Goal: Task Accomplishment & Management: Use online tool/utility

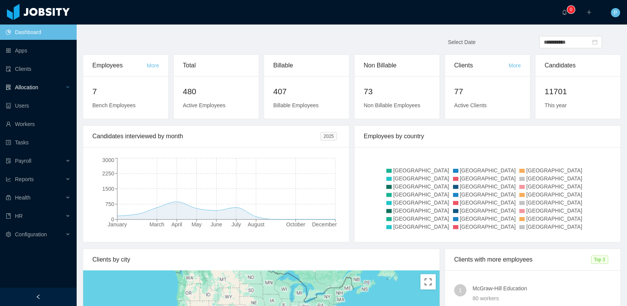
click at [45, 89] on div "Allocation" at bounding box center [38, 87] width 77 height 15
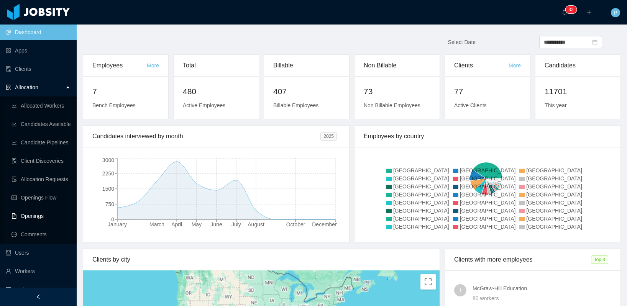
click at [32, 217] on link "Openings" at bounding box center [40, 216] width 59 height 15
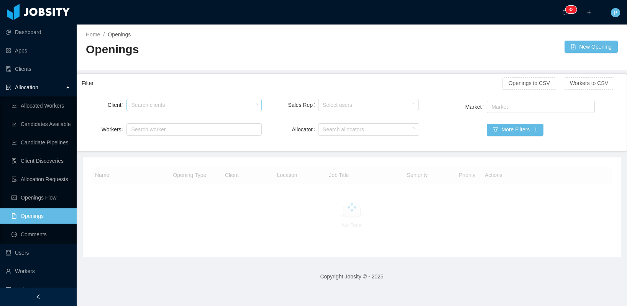
click at [172, 106] on div "Search clients" at bounding box center [192, 105] width 122 height 8
type input "*********"
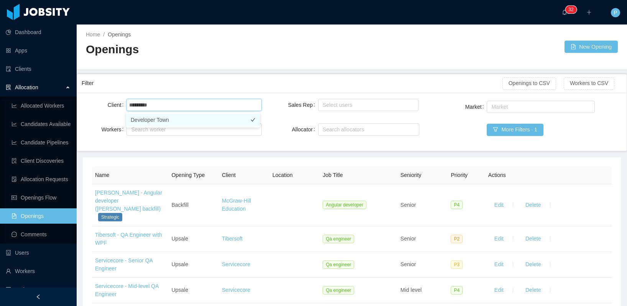
click at [170, 120] on li "Developer Town" at bounding box center [193, 120] width 134 height 12
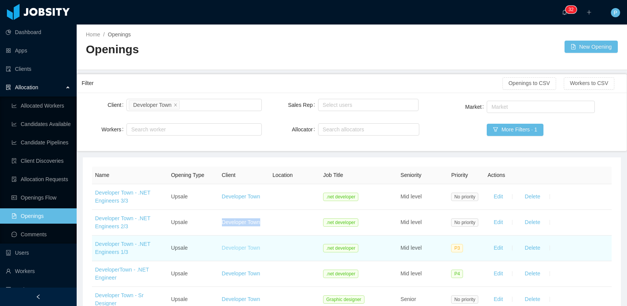
click at [242, 248] on link "Developer Town" at bounding box center [241, 248] width 38 height 6
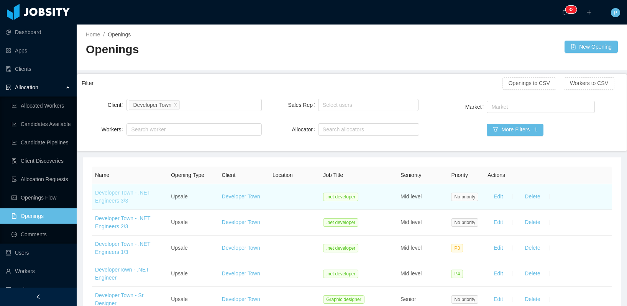
click at [103, 194] on link "Developer Town - .NET Engineers 3/3" at bounding box center [122, 197] width 55 height 14
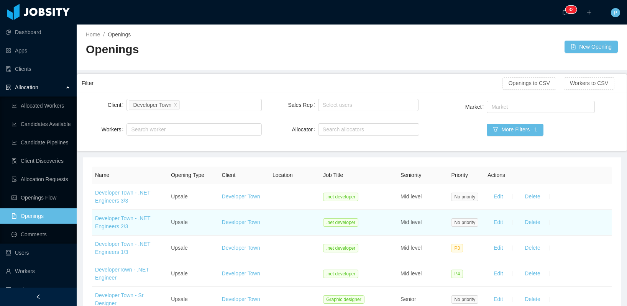
click at [123, 223] on td "Developer Town - .NET Engineers 2/3" at bounding box center [130, 223] width 76 height 26
click at [101, 217] on link "Developer Town - .NET Engineers 2/3" at bounding box center [122, 222] width 55 height 14
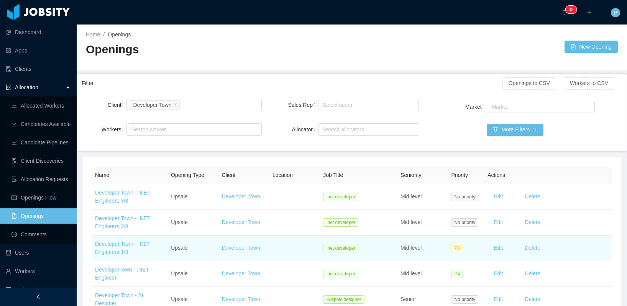
click at [114, 248] on td "Developer Town - .NET Engineers 1/3" at bounding box center [130, 249] width 76 height 26
click at [114, 245] on link "Developer Town - .NET Engineers 1/3" at bounding box center [122, 248] width 55 height 14
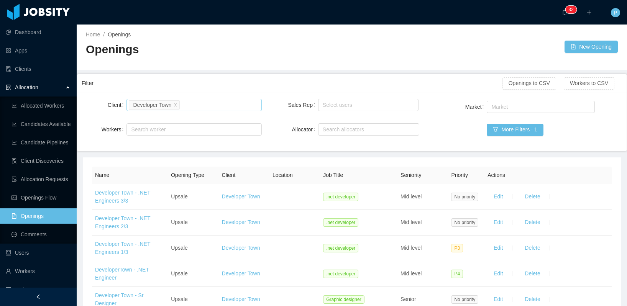
click at [174, 103] on li "Developer Town" at bounding box center [154, 104] width 51 height 9
click at [175, 104] on icon "icon: close" at bounding box center [176, 105] width 4 height 4
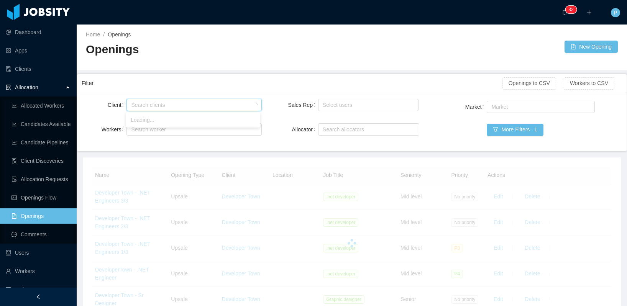
click at [175, 104] on div "Search clients" at bounding box center [192, 105] width 122 height 8
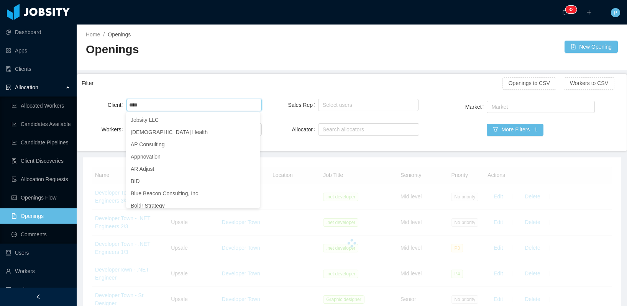
type input "****"
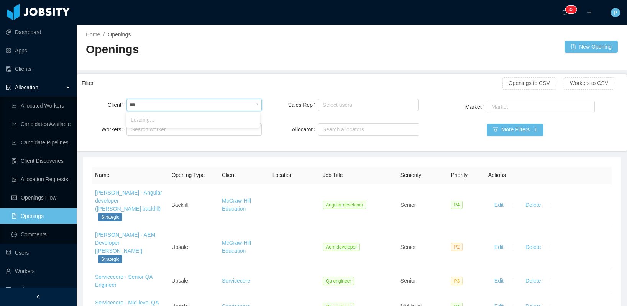
type input "****"
drag, startPoint x: 147, startPoint y: 119, endPoint x: 151, endPoint y: 107, distance: 12.5
click at [147, 119] on li "mTAB LLC" at bounding box center [193, 120] width 134 height 12
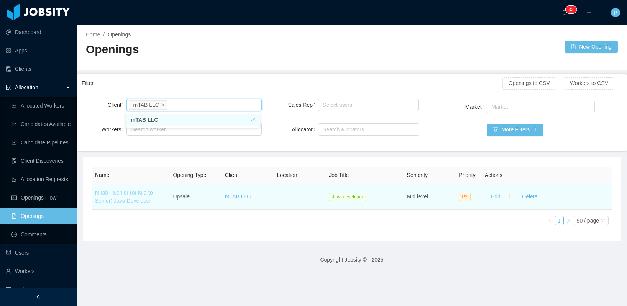
click at [128, 194] on link "mTab - Senior (or Mid-to-Senior) Java Developer" at bounding box center [125, 197] width 60 height 14
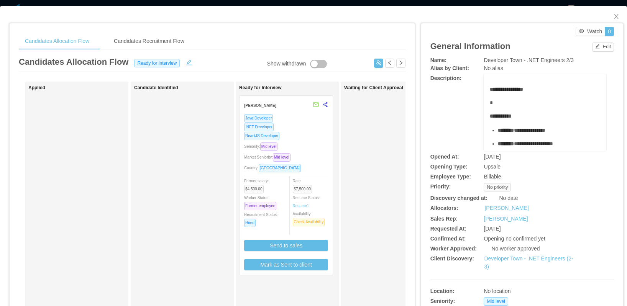
click at [315, 141] on div "Java Developer .NET Developer ReactJS Developer Seniority: Mid level Market Sen…" at bounding box center [286, 192] width 84 height 157
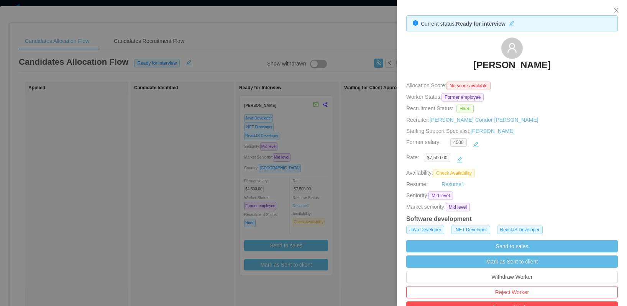
click at [314, 220] on div at bounding box center [313, 153] width 627 height 306
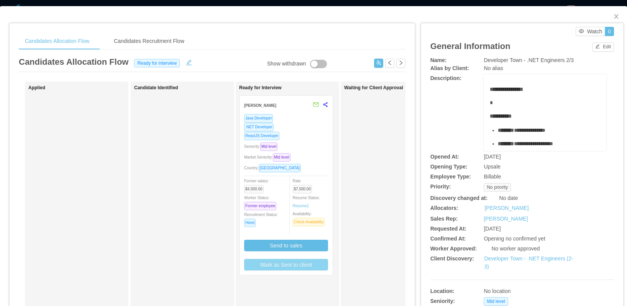
click at [297, 266] on button "Mark as Sent to client" at bounding box center [286, 264] width 84 height 11
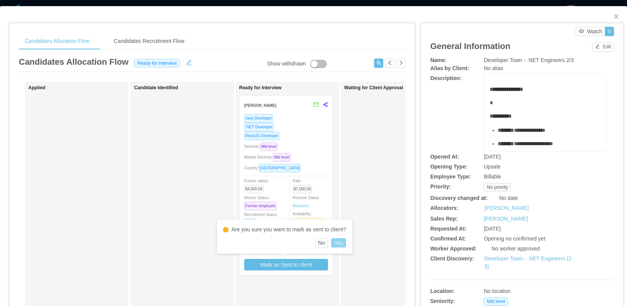
click at [345, 242] on button "Yes" at bounding box center [338, 242] width 15 height 9
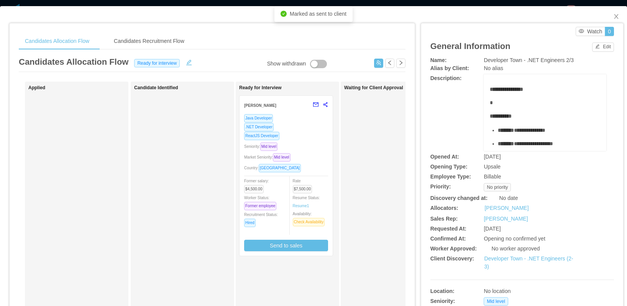
scroll to position [276, 0]
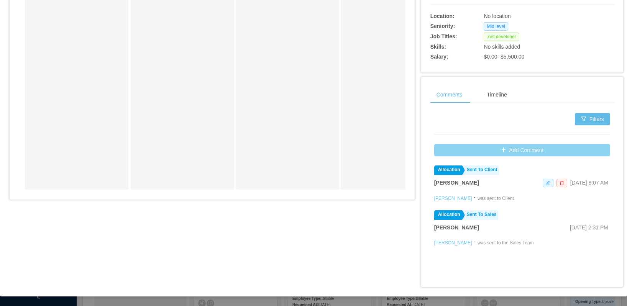
click at [500, 151] on button "Add Comment" at bounding box center [522, 150] width 176 height 12
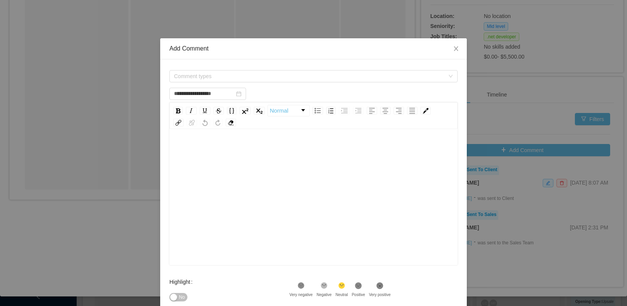
click at [221, 168] on div "rdw-editor" at bounding box center [314, 209] width 276 height 134
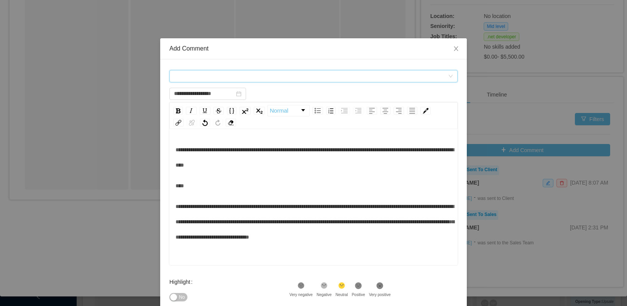
click at [252, 80] on div "Comment types" at bounding box center [311, 76] width 274 height 11
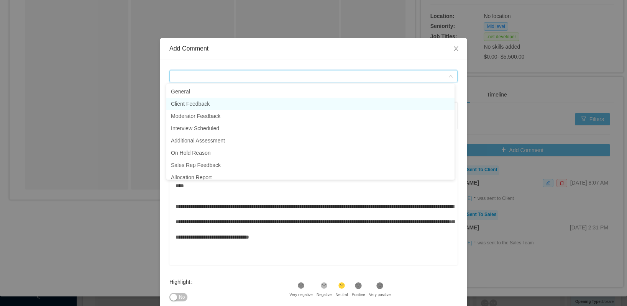
click at [240, 105] on li "Client Feedback" at bounding box center [310, 104] width 288 height 12
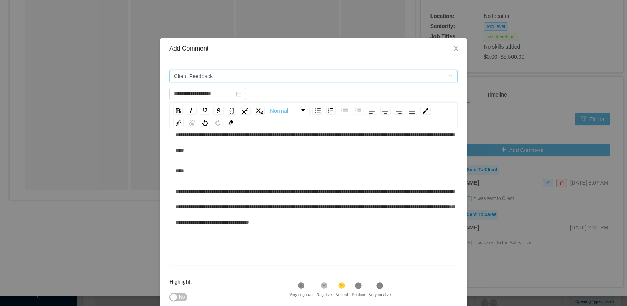
scroll to position [17, 0]
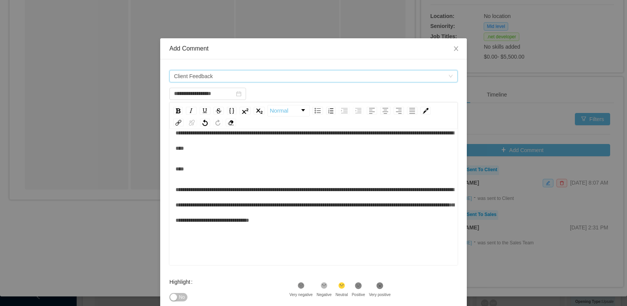
click at [305, 282] on icon ".st1{fill:#232323}" at bounding box center [301, 286] width 8 height 8
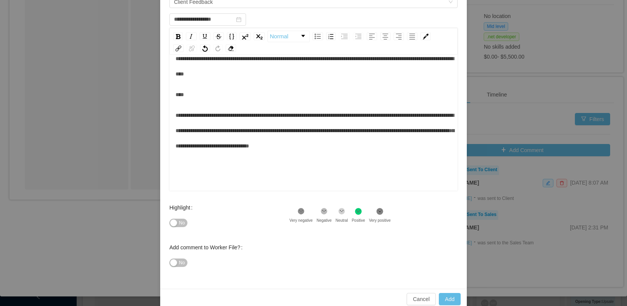
scroll to position [87, 0]
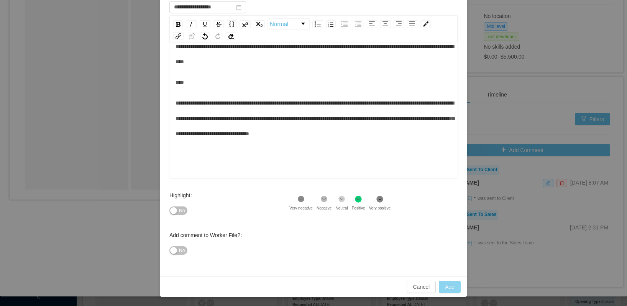
click at [445, 287] on button "Add" at bounding box center [450, 287] width 22 height 12
type input "**********"
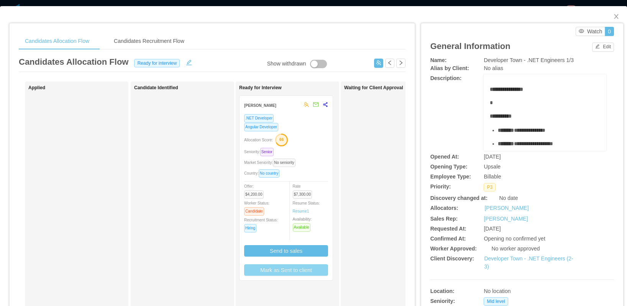
click at [314, 272] on button "Mark as Sent to client" at bounding box center [286, 269] width 84 height 11
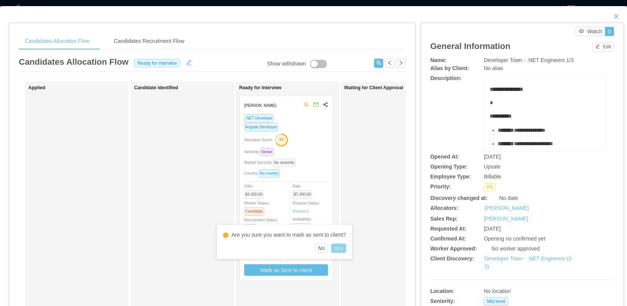
click at [344, 249] on button "Yes" at bounding box center [338, 248] width 15 height 9
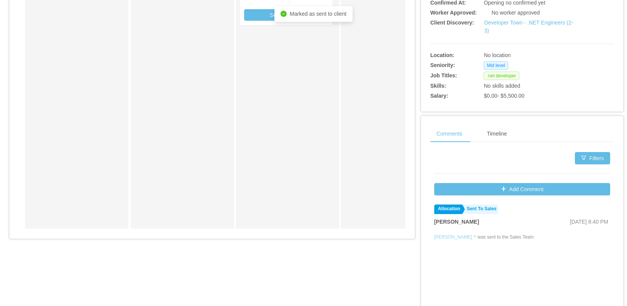
scroll to position [260, 0]
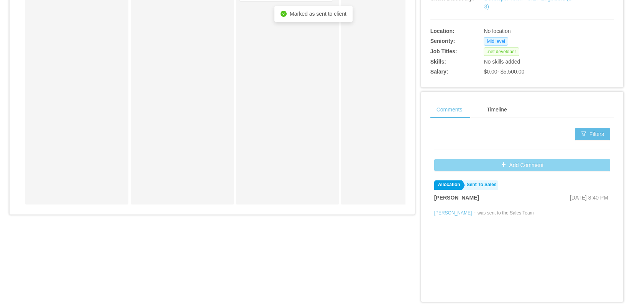
click at [507, 159] on div "Filters" at bounding box center [522, 143] width 176 height 31
click at [506, 164] on button "Add Comment" at bounding box center [522, 165] width 176 height 12
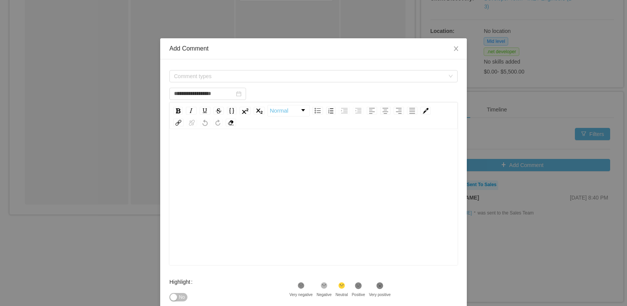
click at [277, 141] on div "rdw-wrapper" at bounding box center [313, 198] width 288 height 134
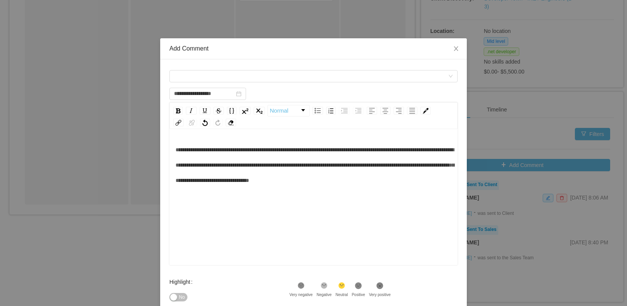
type input "**********"
click at [214, 135] on div "**********" at bounding box center [313, 198] width 288 height 134
click at [217, 142] on div "**********" at bounding box center [314, 165] width 276 height 46
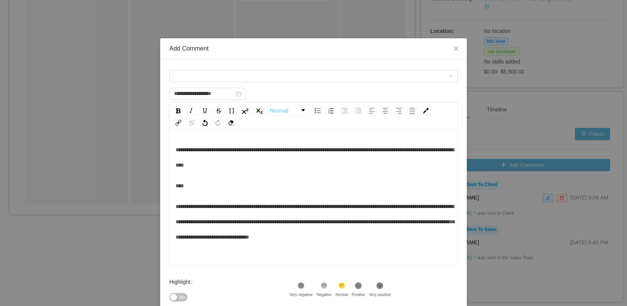
click at [304, 284] on icon at bounding box center [301, 286] width 5 height 5
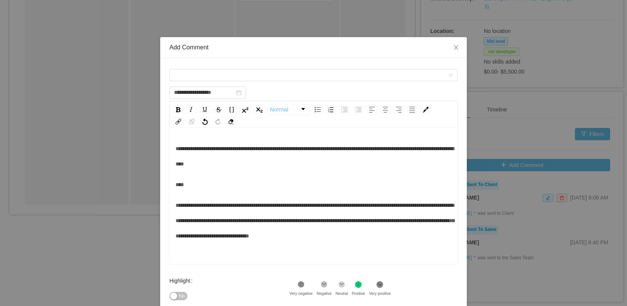
scroll to position [2, 0]
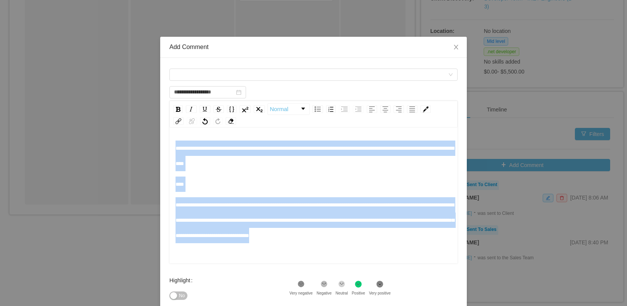
drag, startPoint x: 204, startPoint y: 251, endPoint x: 159, endPoint y: 112, distance: 146.3
click at [160, 112] on div "**********" at bounding box center [313, 210] width 307 height 304
copy div "**********"
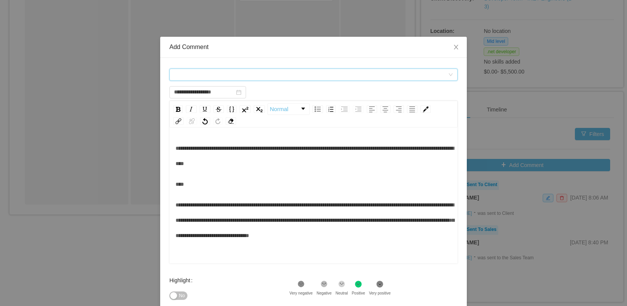
click at [248, 74] on div "Comment types" at bounding box center [311, 74] width 274 height 11
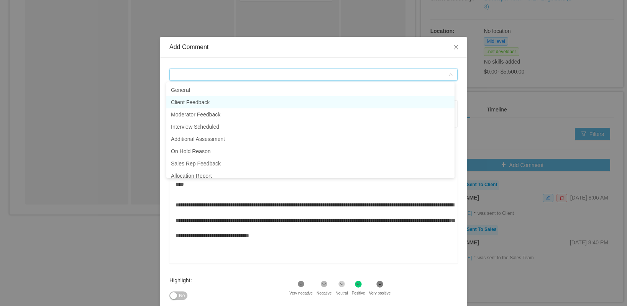
click at [240, 101] on li "Client Feedback" at bounding box center [310, 102] width 288 height 12
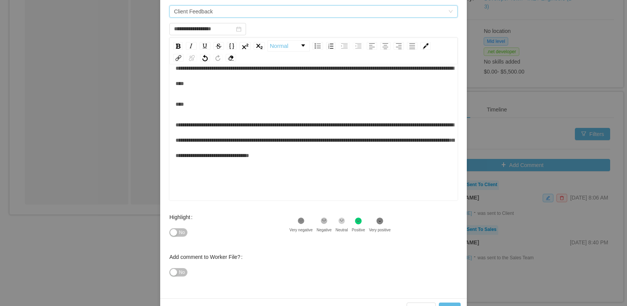
scroll to position [87, 0]
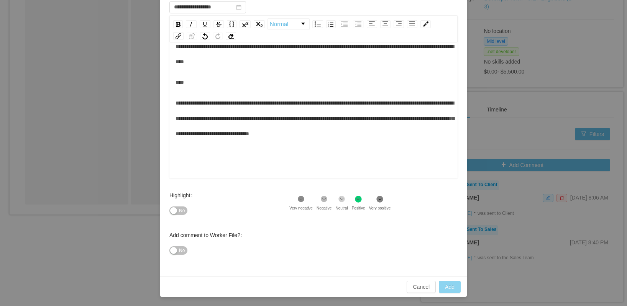
click at [439, 286] on button "Add" at bounding box center [450, 287] width 22 height 12
type input "**********"
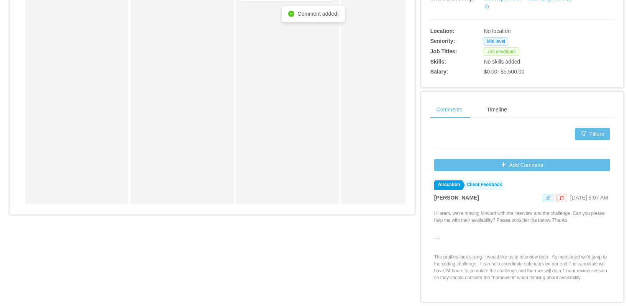
scroll to position [0, 0]
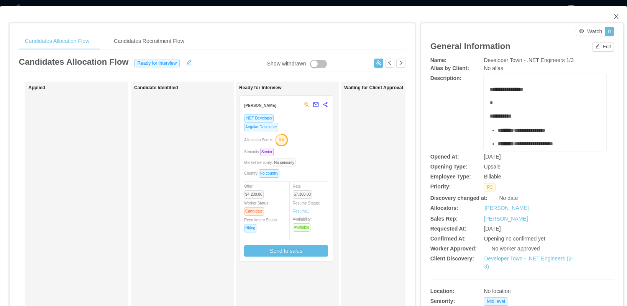
click at [613, 15] on icon "icon: close" at bounding box center [616, 16] width 6 height 6
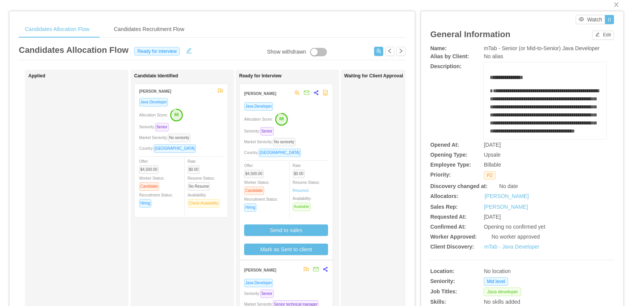
scroll to position [199, 0]
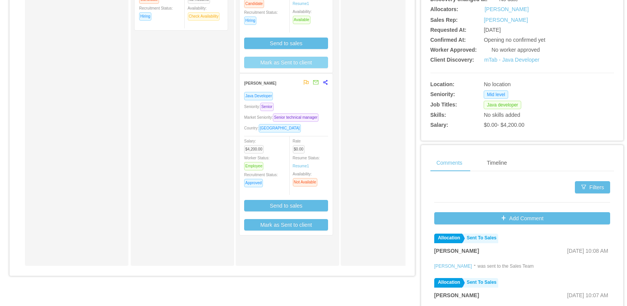
click at [309, 66] on button "Mark as Sent to client" at bounding box center [286, 62] width 84 height 11
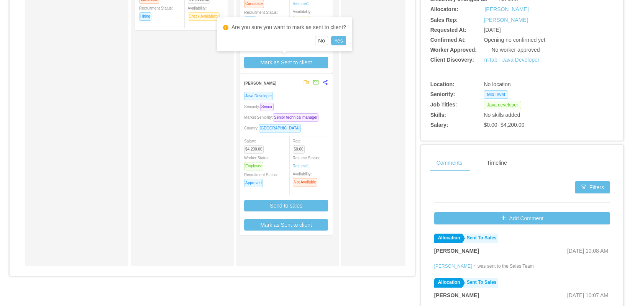
click at [353, 69] on div "Waiting for Client Approval" at bounding box center [397, 74] width 107 height 376
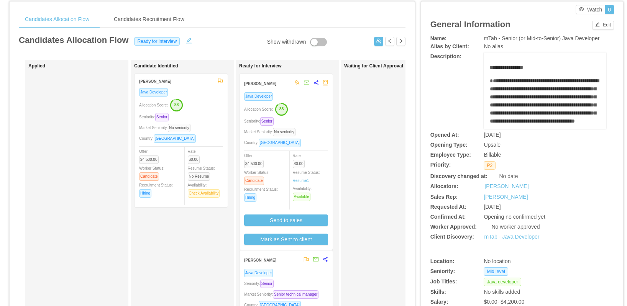
scroll to position [0, 0]
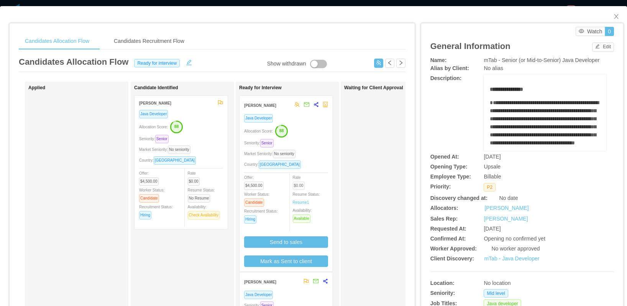
click at [305, 187] on span "$0.00" at bounding box center [299, 186] width 12 height 8
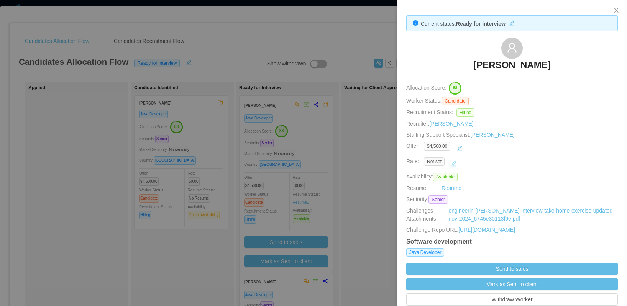
click at [455, 164] on button "button" at bounding box center [454, 164] width 12 height 12
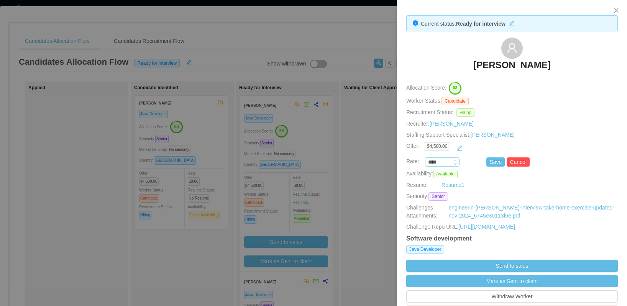
click at [442, 159] on input "****" at bounding box center [442, 162] width 34 height 8
type input "*******"
click at [498, 165] on button "Save" at bounding box center [495, 162] width 18 height 9
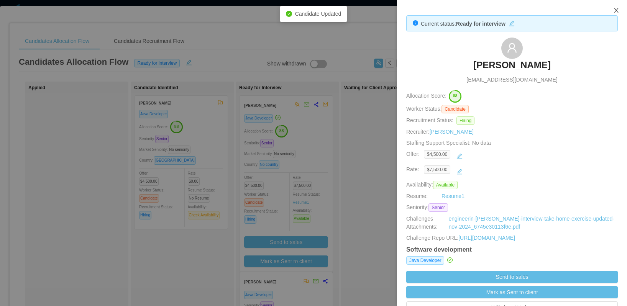
click at [617, 11] on icon "icon: close" at bounding box center [616, 10] width 6 height 6
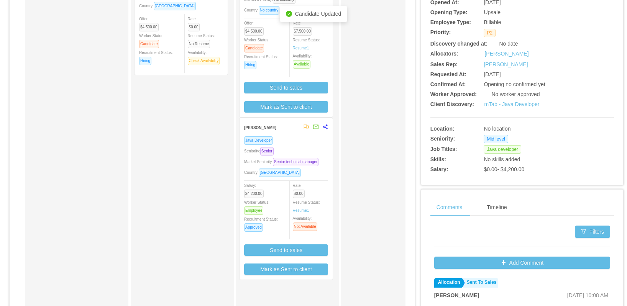
scroll to position [210, 0]
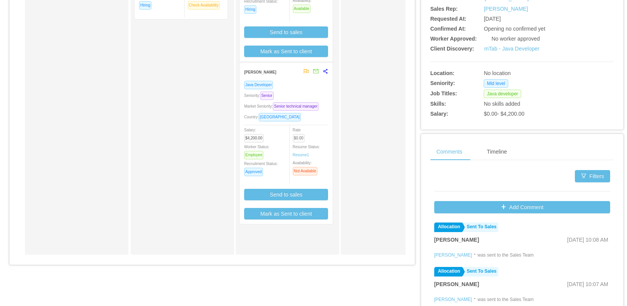
click at [297, 143] on span "$0.00" at bounding box center [299, 138] width 12 height 8
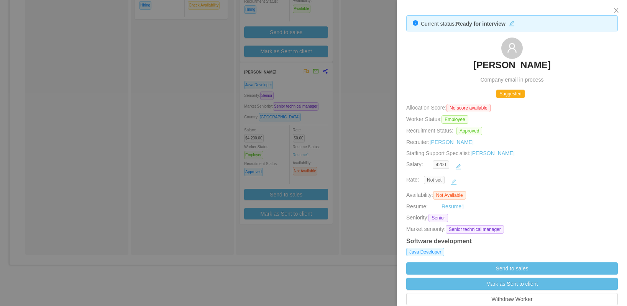
click at [453, 183] on button "button" at bounding box center [454, 182] width 12 height 12
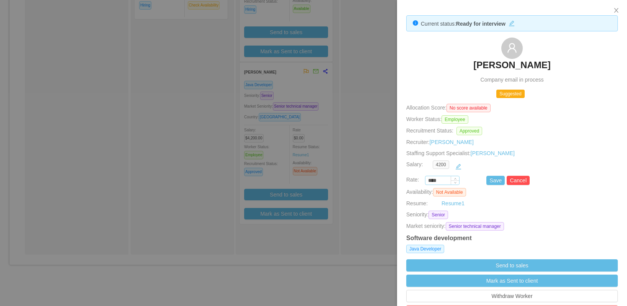
click at [446, 179] on input "****" at bounding box center [442, 181] width 34 height 8
type input "*******"
click at [487, 179] on button "Save" at bounding box center [495, 180] width 18 height 9
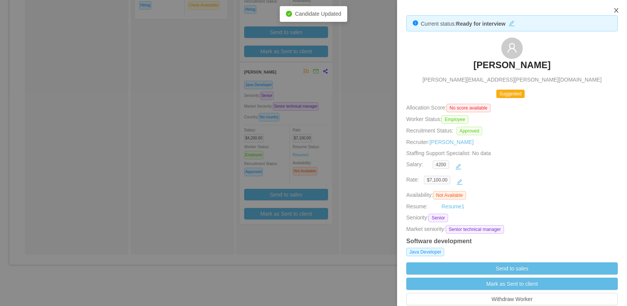
click at [618, 13] on icon "icon: close" at bounding box center [616, 10] width 6 height 6
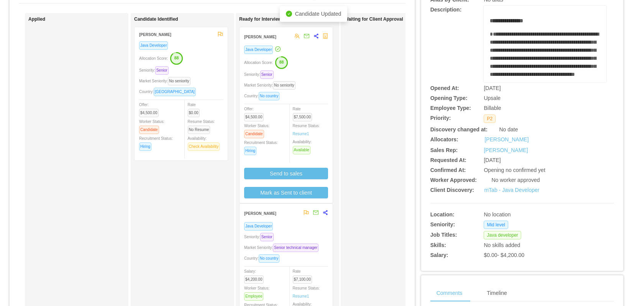
scroll to position [83, 0]
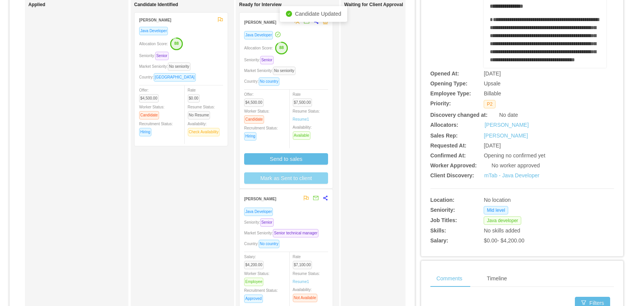
click at [285, 182] on button "Mark as Sent to client" at bounding box center [286, 177] width 84 height 11
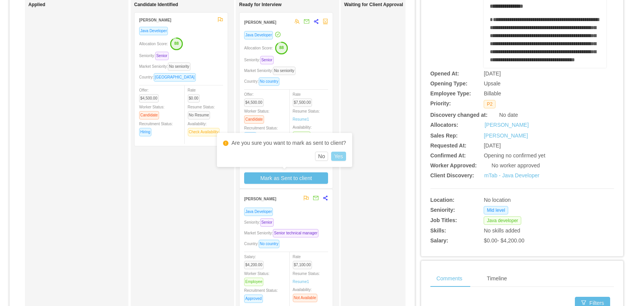
click at [345, 158] on button "Yes" at bounding box center [338, 156] width 15 height 9
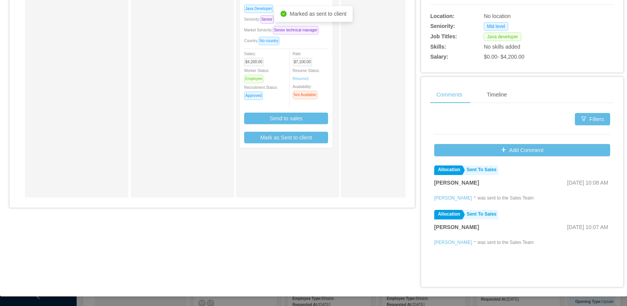
scroll to position [268, 0]
click at [284, 148] on div "Java Developer Seniority: Senior Market Seniority: Senior technical manager Cou…" at bounding box center [286, 76] width 93 height 144
click at [285, 143] on button "Mark as Sent to client" at bounding box center [286, 137] width 84 height 11
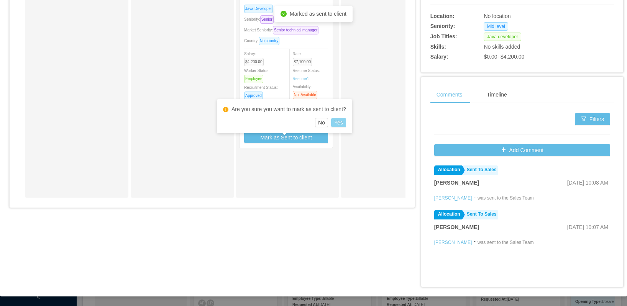
click at [340, 123] on button "Yes" at bounding box center [338, 122] width 15 height 9
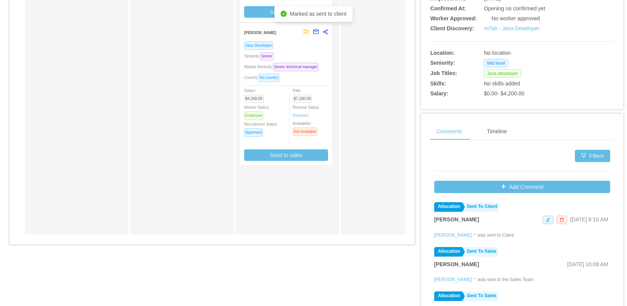
scroll to position [0, 0]
